Goal: Task Accomplishment & Management: Use online tool/utility

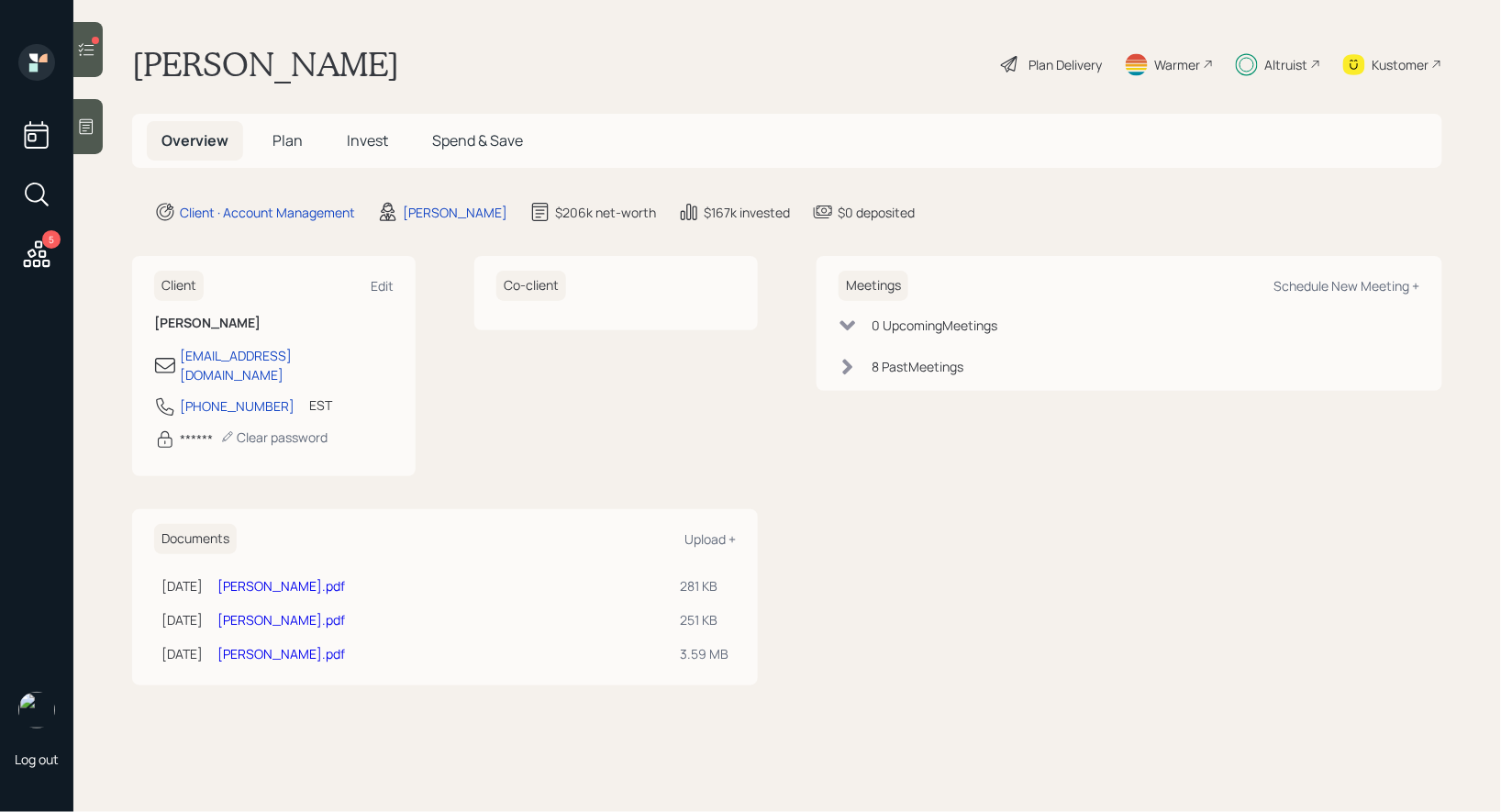
click at [81, 55] on icon at bounding box center [86, 50] width 19 height 19
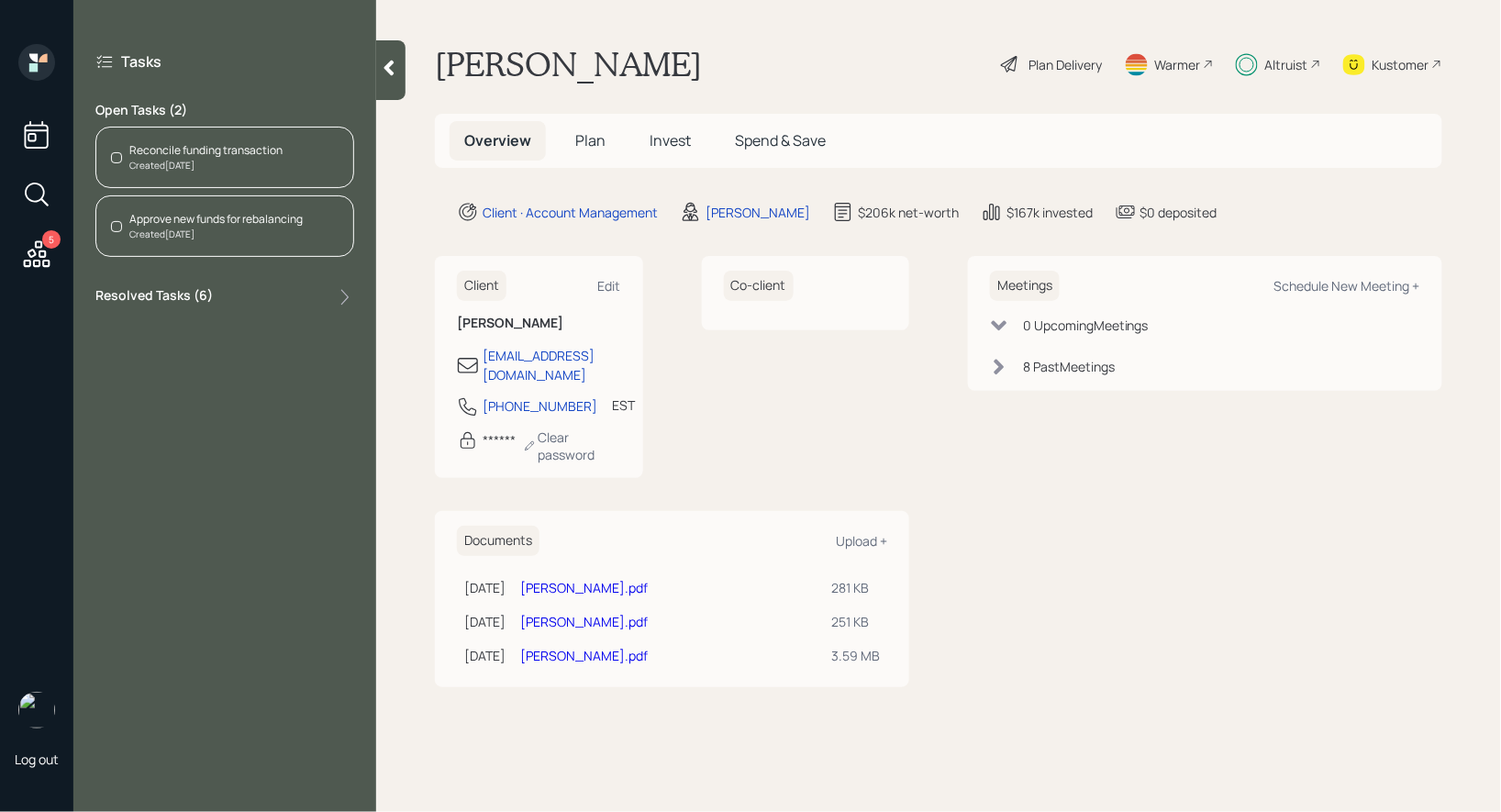
click at [217, 149] on div "Reconcile funding transaction" at bounding box center [206, 150] width 153 height 17
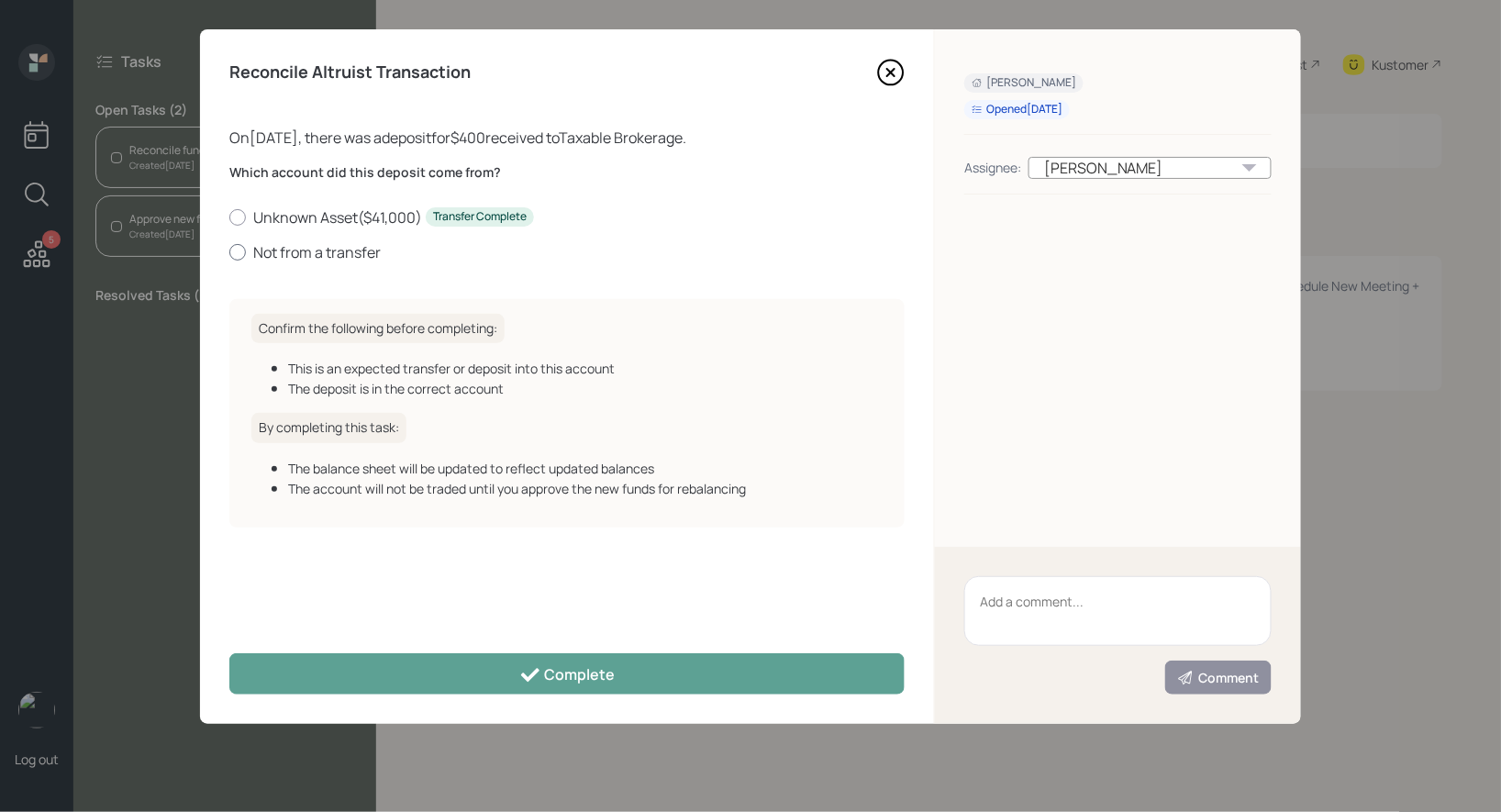
click at [237, 252] on div at bounding box center [238, 253] width 17 height 17
click at [229, 252] on input "Not from a transfer" at bounding box center [228, 252] width 1 height 1
radio input "true"
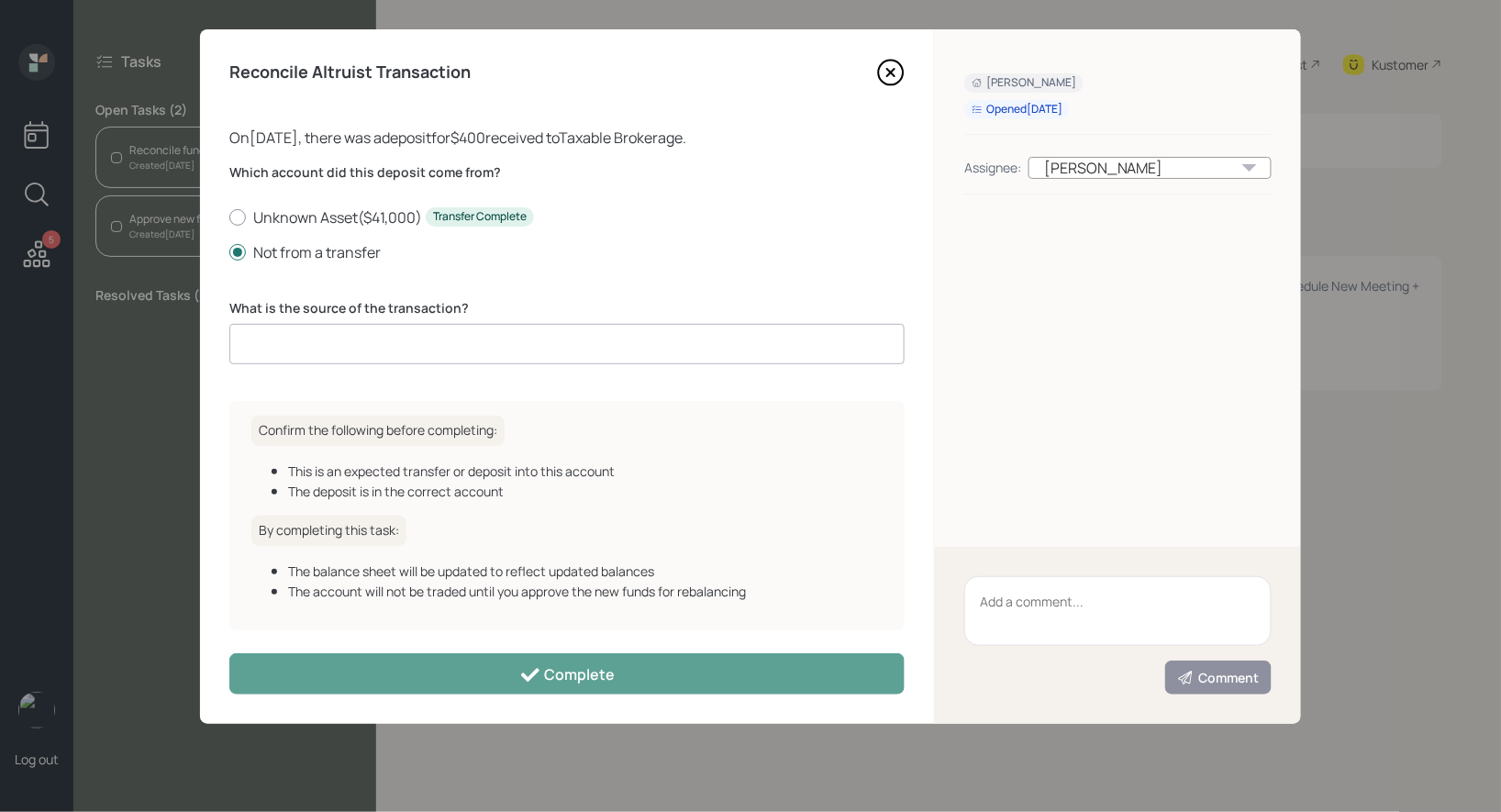
click at [381, 351] on input at bounding box center [566, 344] width 675 height 40
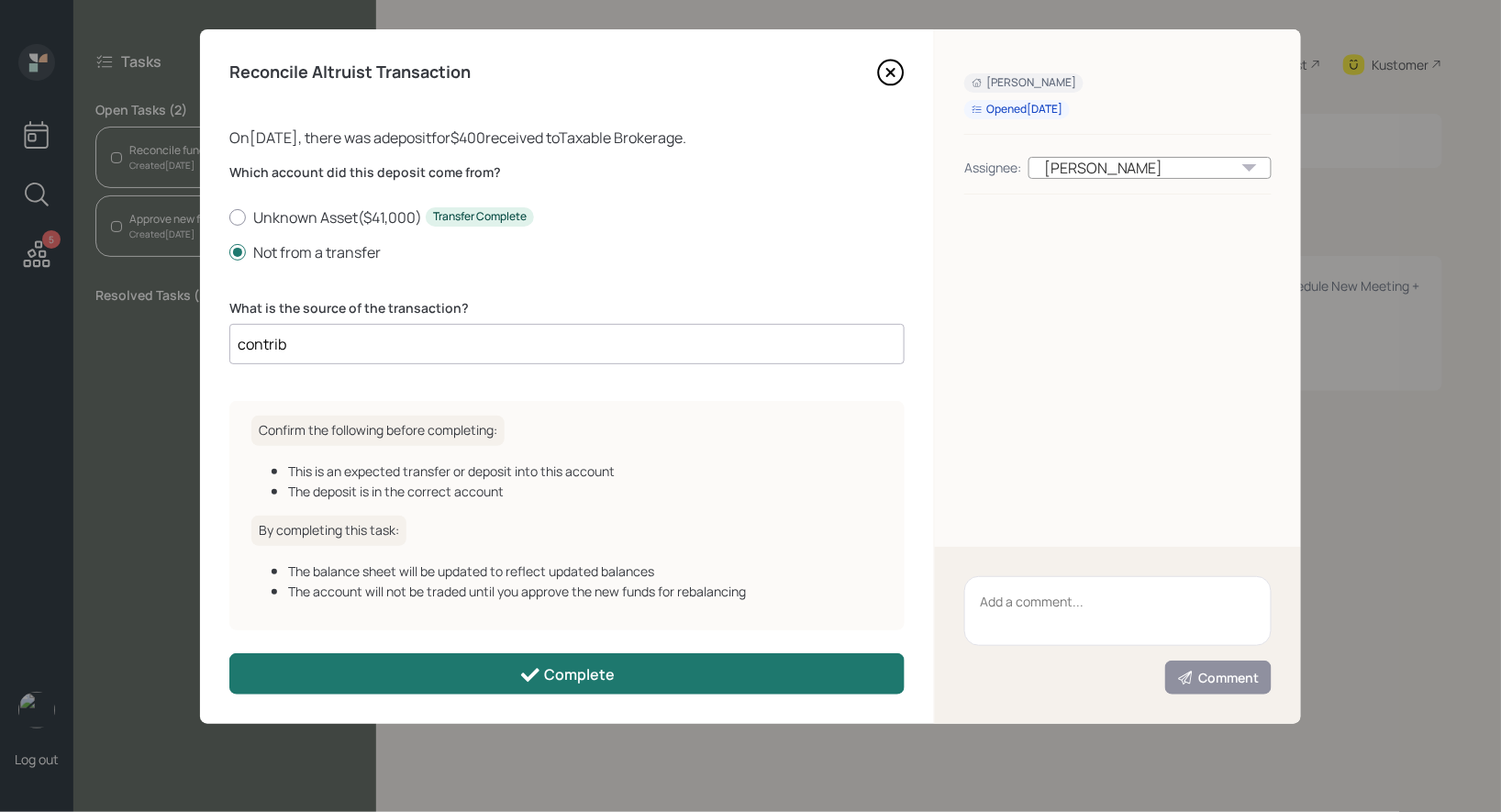
type input "contrib"
click at [547, 677] on div "Complete" at bounding box center [567, 674] width 97 height 22
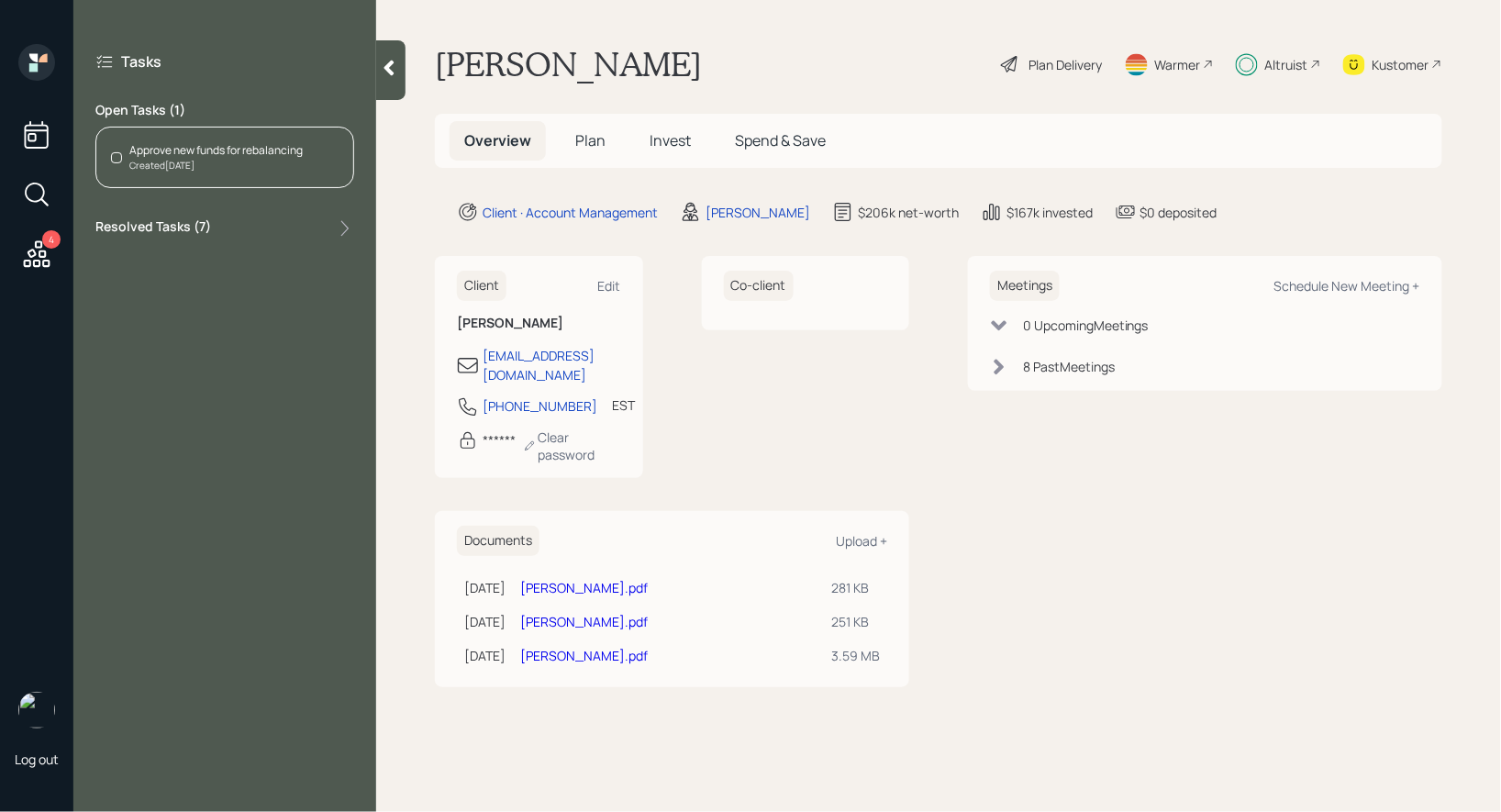
click at [255, 152] on div "Approve new funds for rebalancing" at bounding box center [216, 150] width 174 height 17
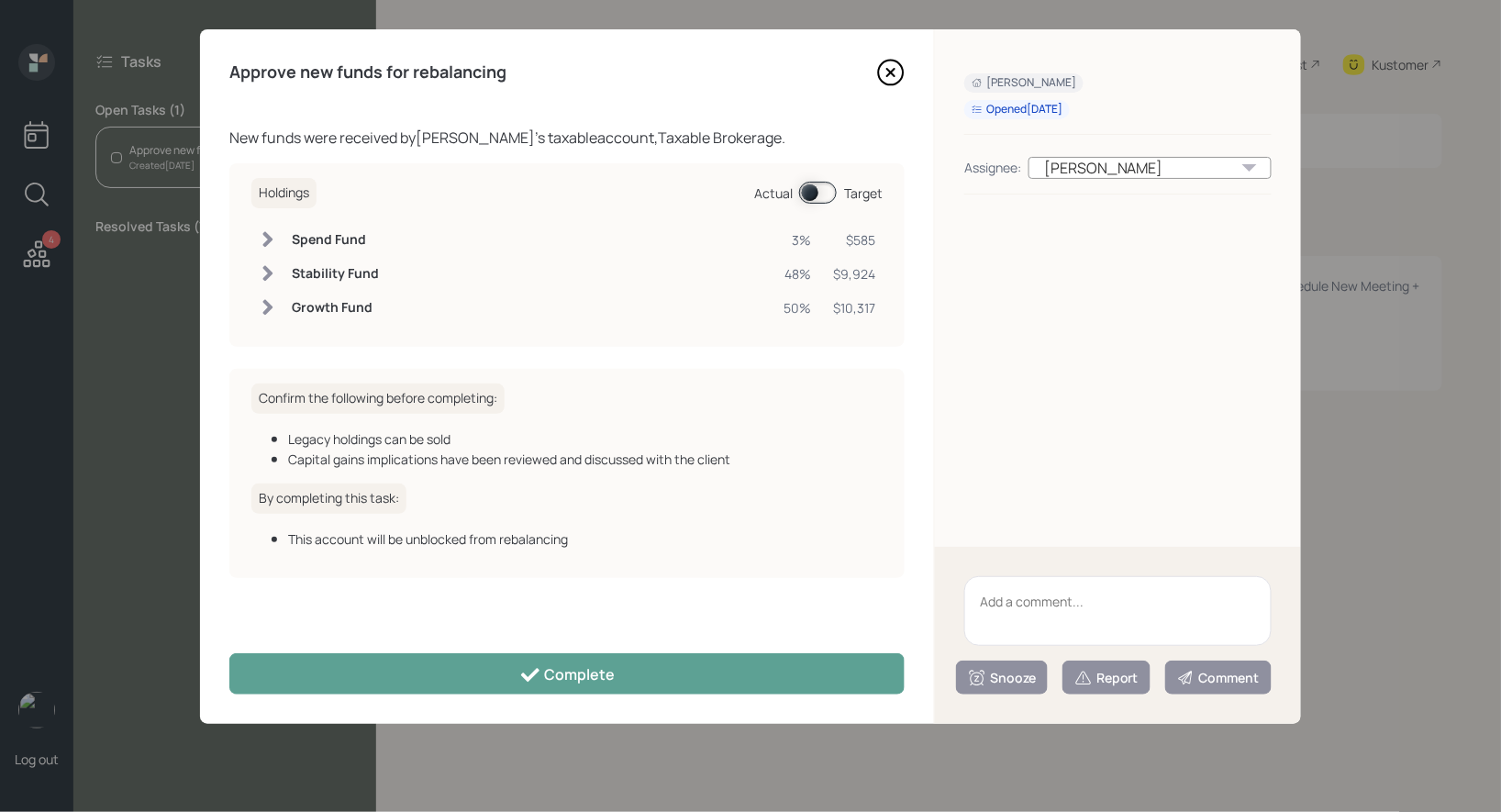
click at [812, 192] on span at bounding box center [818, 192] width 38 height 22
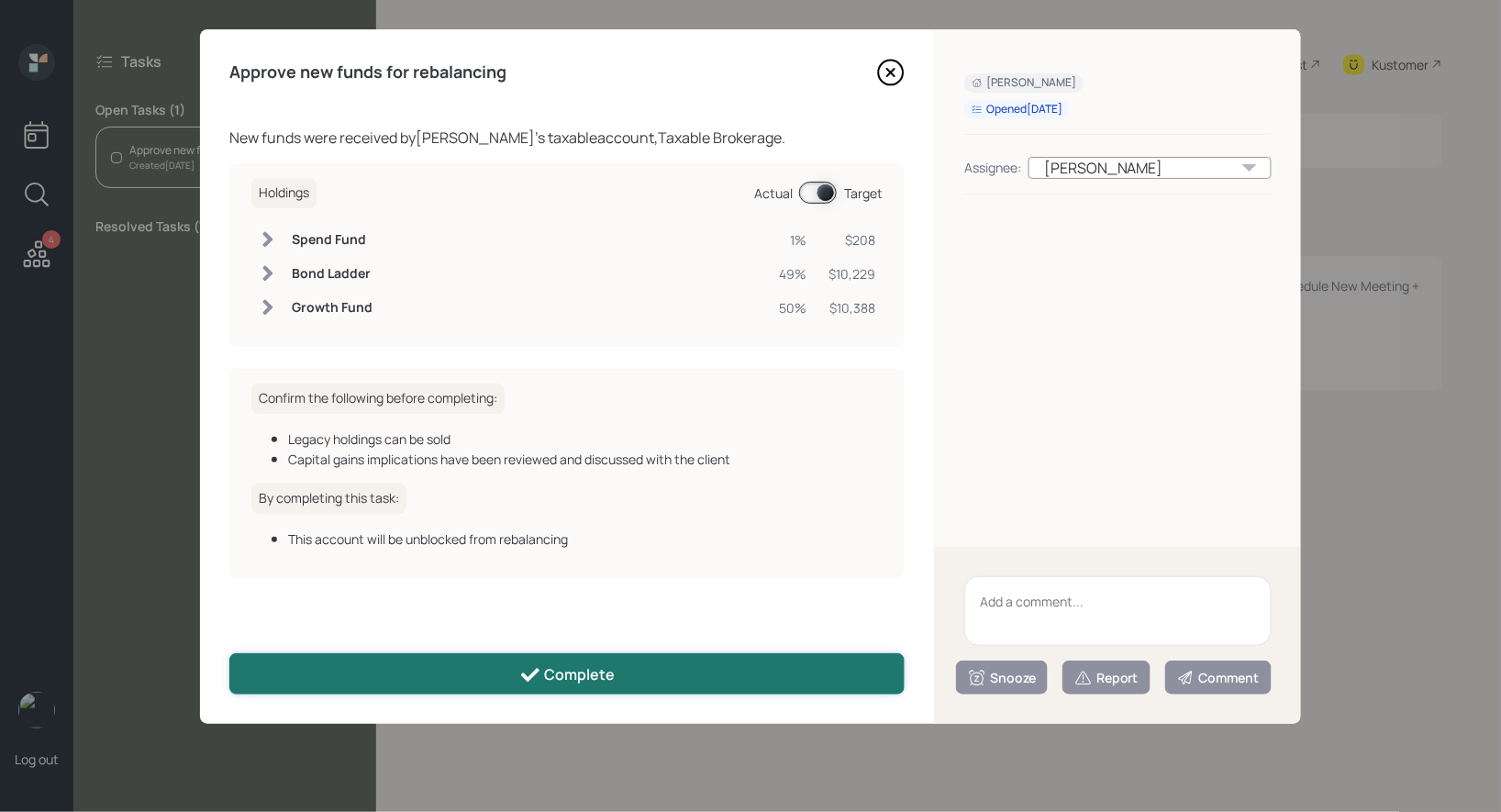
click at [577, 672] on div "Complete" at bounding box center [567, 674] width 97 height 22
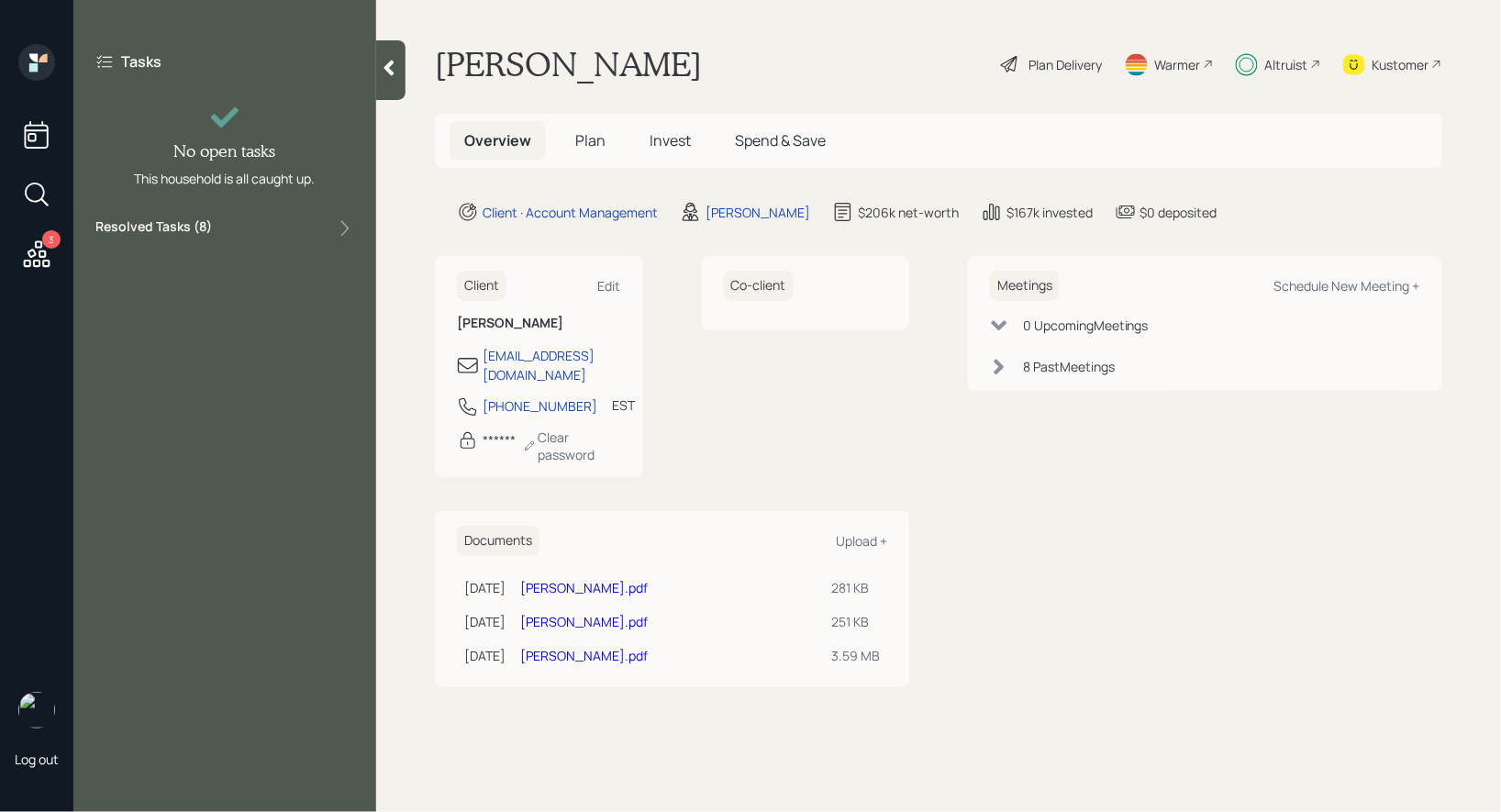
click at [394, 67] on icon at bounding box center [389, 69] width 19 height 19
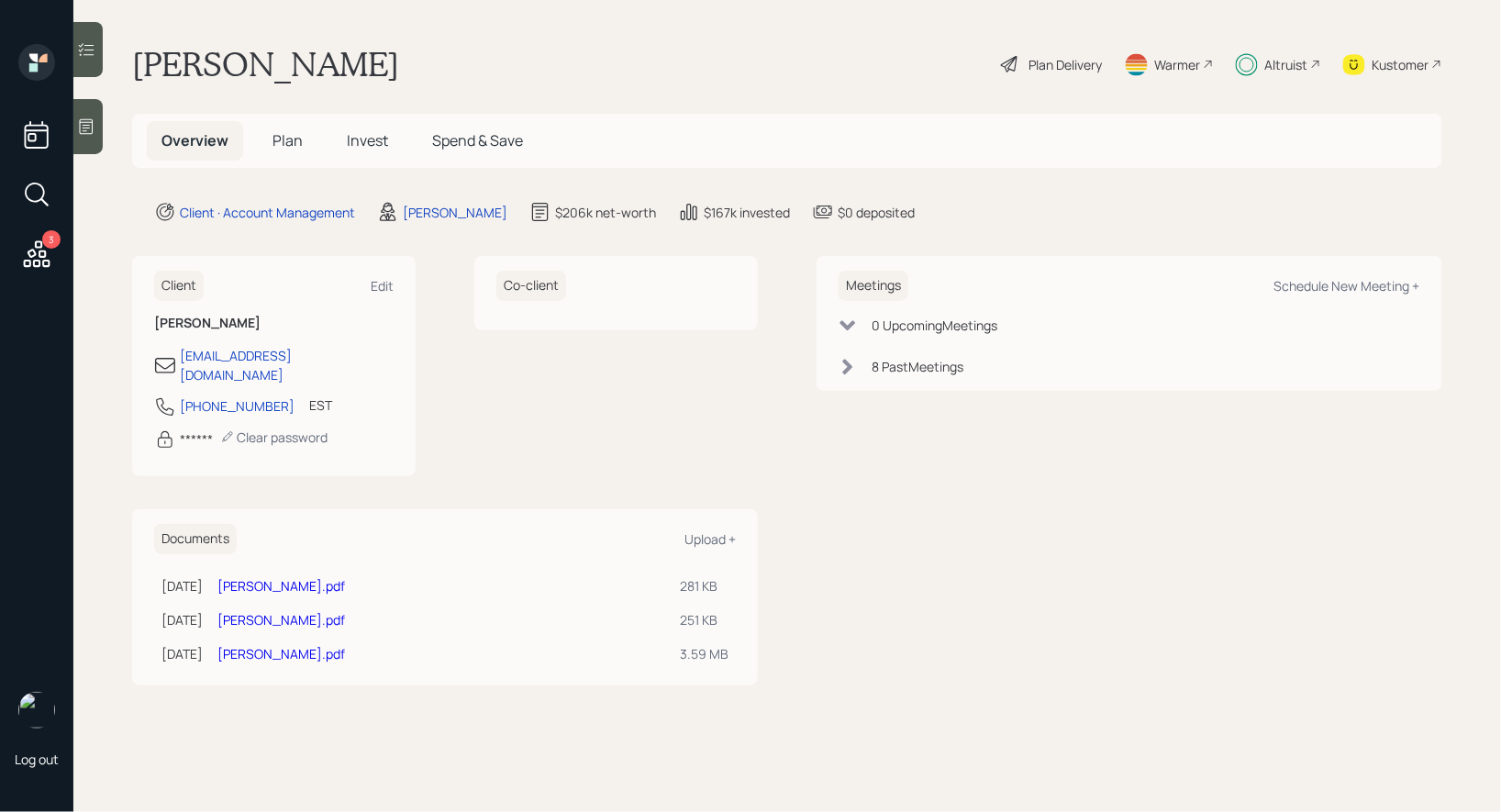
click at [370, 144] on span "Invest" at bounding box center [367, 140] width 41 height 20
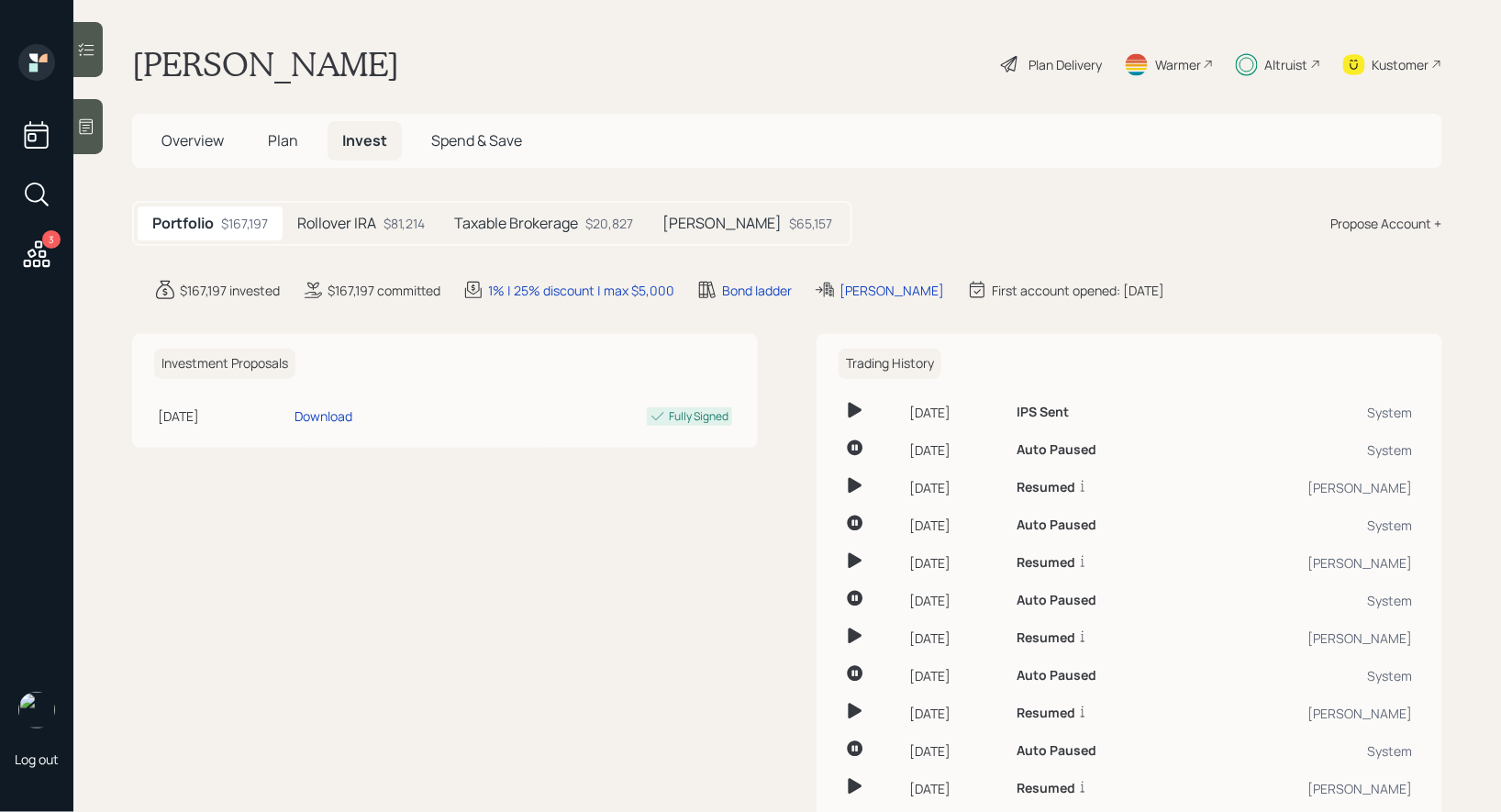
click at [506, 225] on h5 "Taxable Brokerage" at bounding box center [517, 223] width 124 height 18
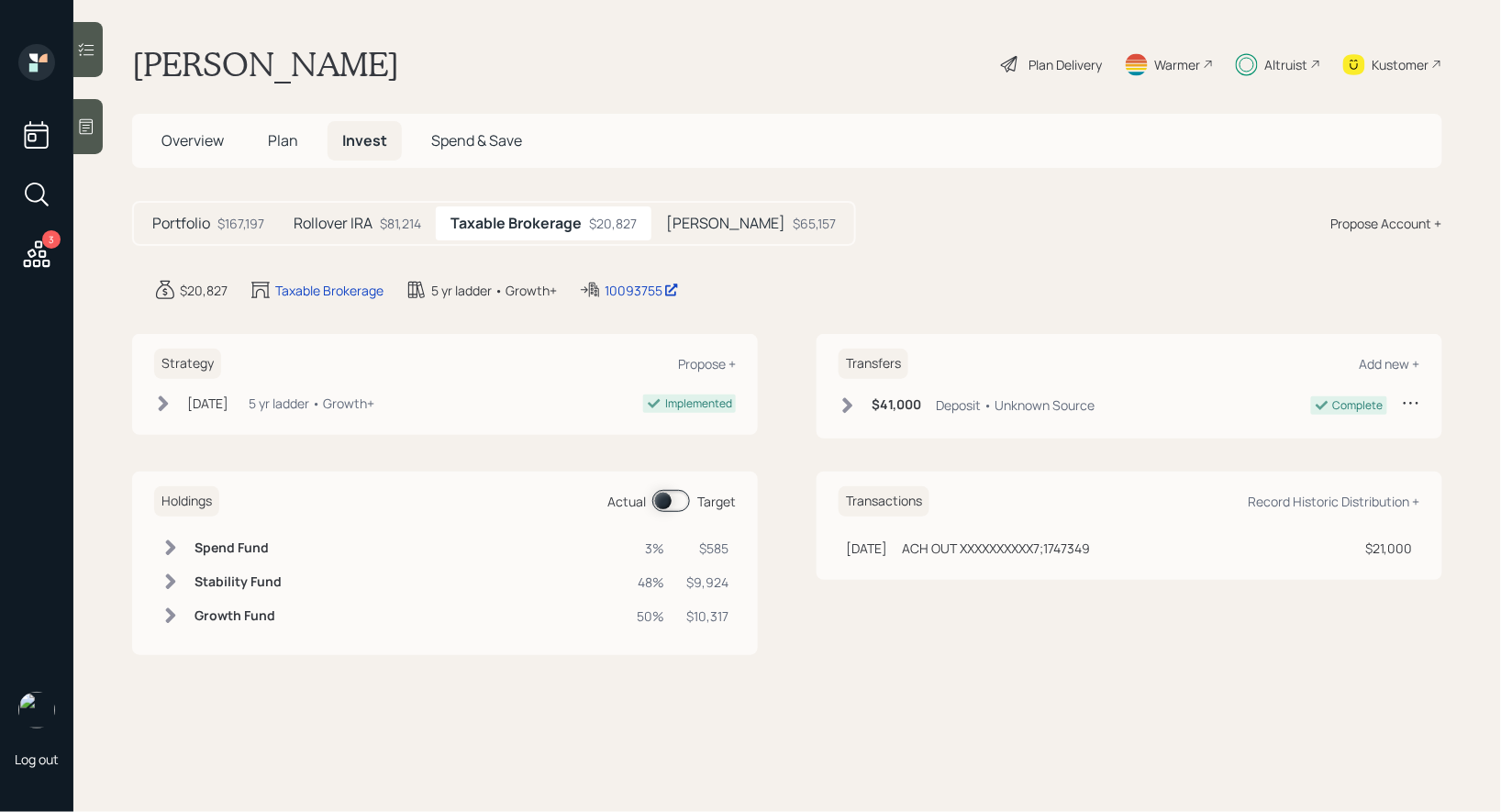
click at [665, 498] on span at bounding box center [672, 500] width 38 height 22
click at [680, 506] on span at bounding box center [672, 500] width 38 height 22
click at [663, 498] on span at bounding box center [672, 500] width 38 height 22
